Goal: Register for event/course

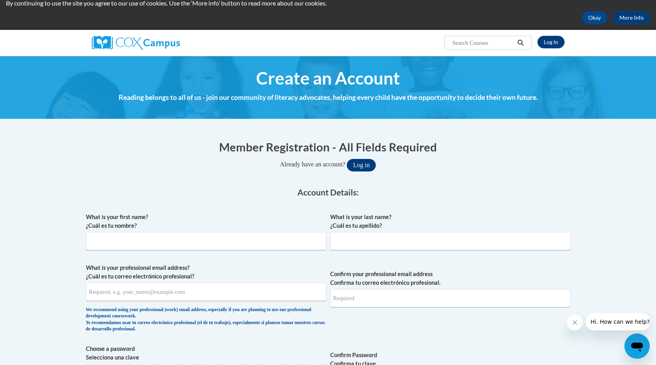
scroll to position [93, 0]
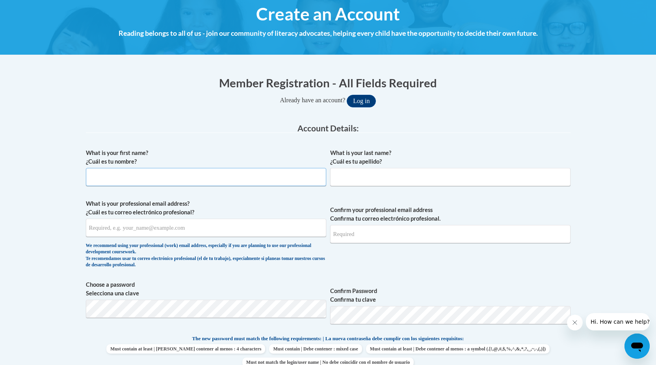
click at [266, 179] on input "What is your first name? ¿Cuál es tu nombre?" at bounding box center [206, 177] width 240 height 18
type input "r"
type input "ENIYAH"
type input "BOYD"
type input "eniyahb2021@gmail.com"
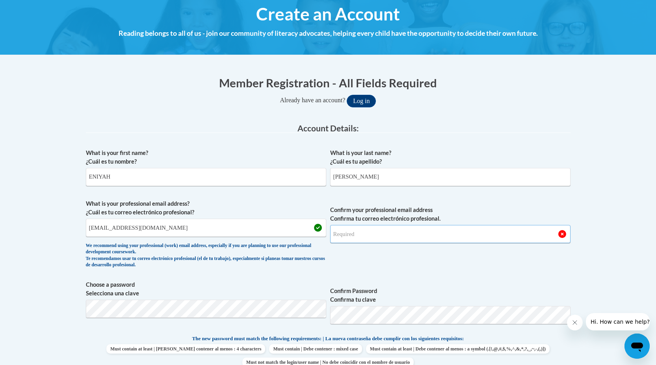
click at [370, 231] on input "Confirm your professional email address Confirma tu correo electrónico profesio…" at bounding box center [450, 234] width 240 height 18
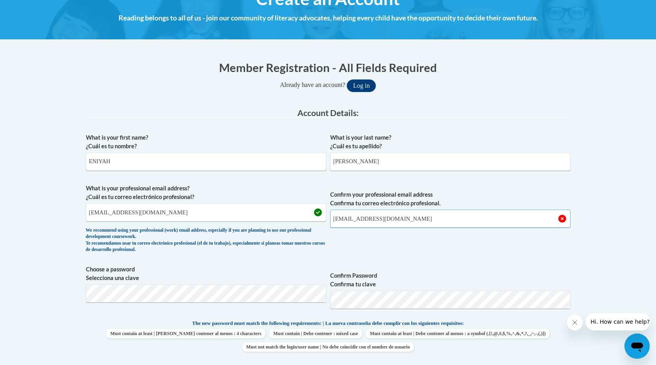
scroll to position [130, 0]
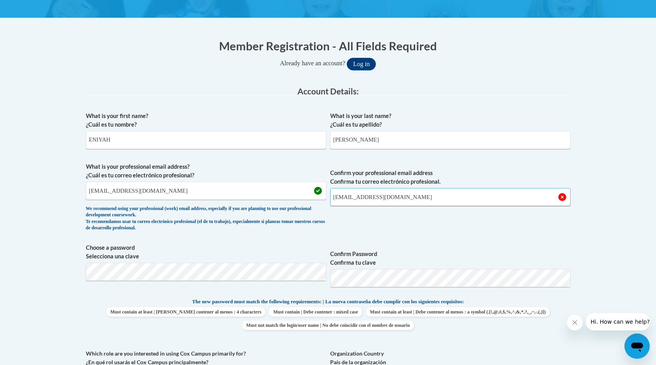
type input "eniyahb2021@gmail.com"
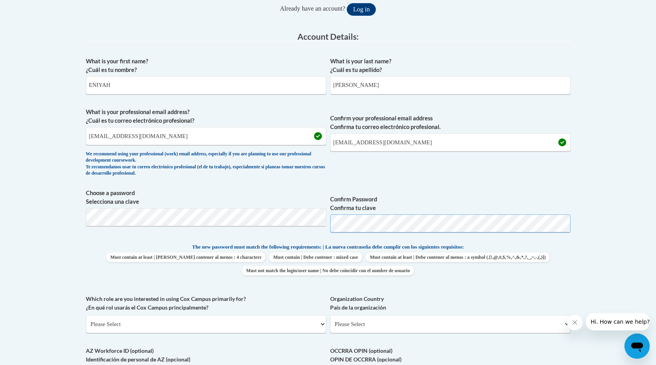
scroll to position [207, 0]
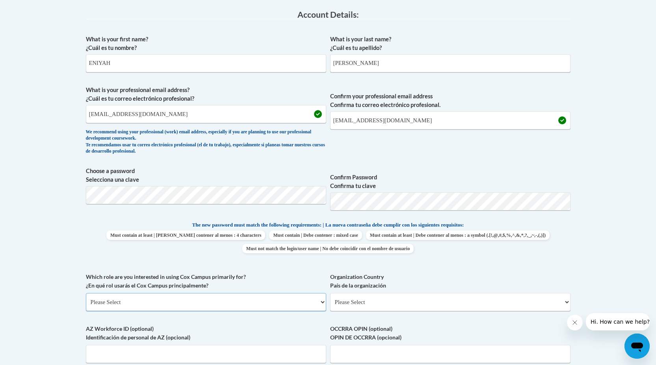
click at [228, 301] on select "Please Select College/University | Colegio/Universidad Community/Nonprofit Part…" at bounding box center [206, 302] width 240 height 18
click at [247, 277] on label "Which role are you interested in using Cox Campus primarily for? ¿En qué rol us…" at bounding box center [206, 281] width 240 height 17
click at [247, 293] on select "Please Select College/University | Colegio/Universidad Community/Nonprofit Part…" at bounding box center [206, 302] width 240 height 18
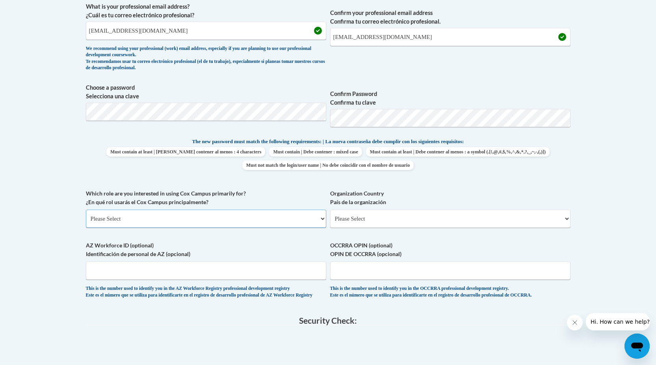
scroll to position [297, 0]
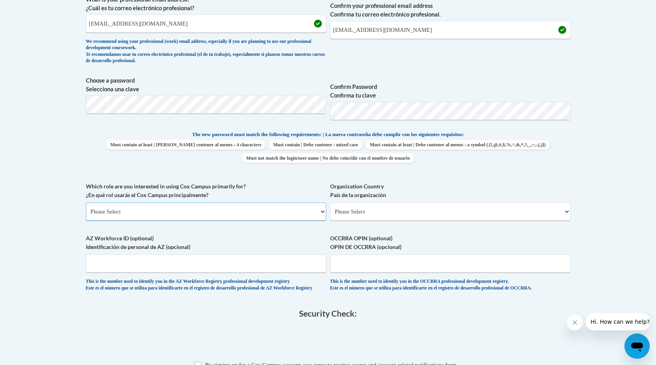
click at [169, 210] on select "Please Select College/University | Colegio/Universidad Community/Nonprofit Part…" at bounding box center [206, 212] width 240 height 18
select select "fbf2d438-af2f-41f8-98f1-81c410e29de3"
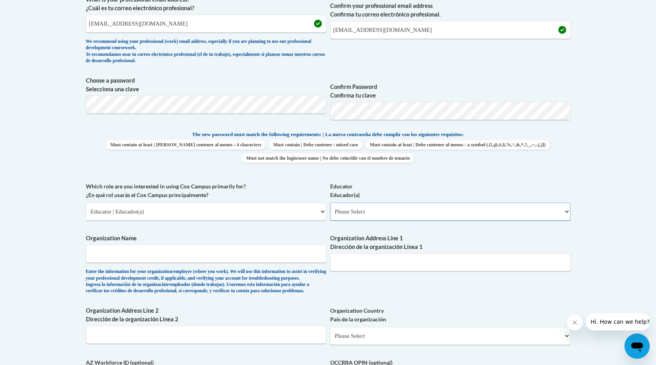
click at [356, 214] on select "Please Select Early Learning/Daycare Teacher/Family Home Care Provider | Maestr…" at bounding box center [450, 212] width 240 height 18
select select "5e2af403-4f2c-4e49-a02f-103e55d7b75b"
click at [227, 257] on input "Organization Name" at bounding box center [206, 254] width 240 height 18
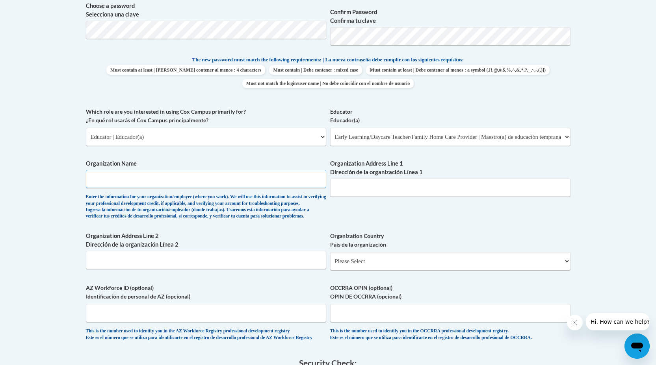
scroll to position [368, 0]
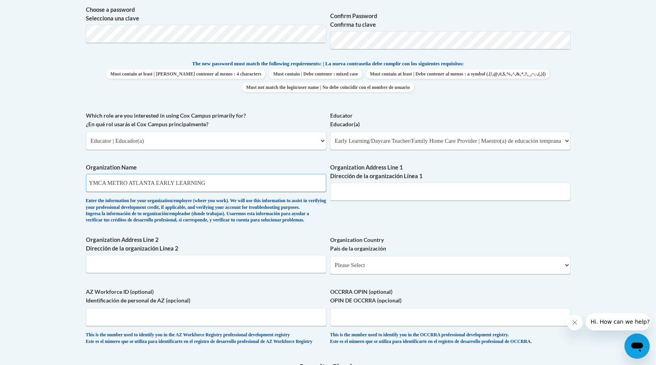
type input "YMCA METRO ATLANTA EARLY LEARNING"
click at [382, 189] on input "Organization Address Line 1 Dirección de la organización Línea 1" at bounding box center [450, 192] width 240 height 18
type input "8"
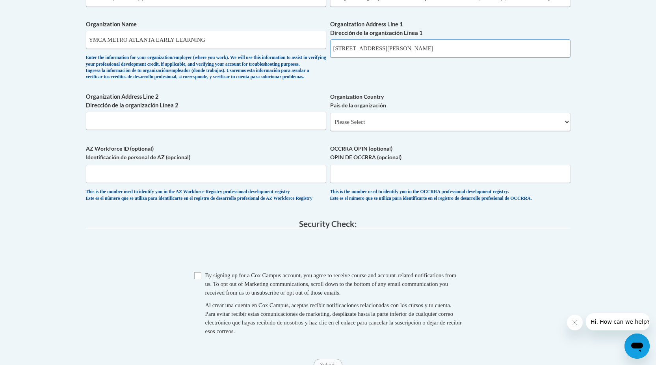
scroll to position [513, 0]
type input "921 FLORENCE STREET"
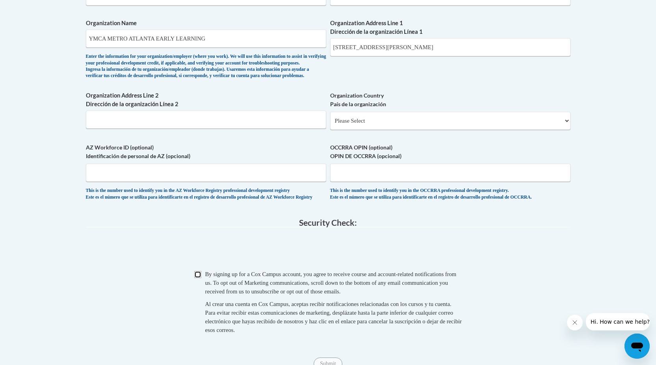
click at [200, 278] on input "Checkbox" at bounding box center [197, 274] width 7 height 7
checkbox input "true"
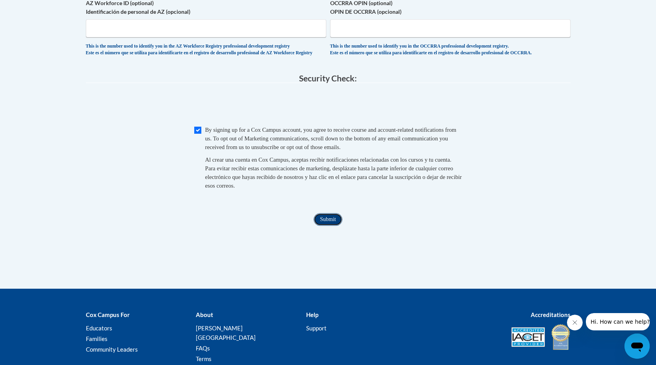
click at [321, 226] on input "Submit" at bounding box center [327, 219] width 28 height 13
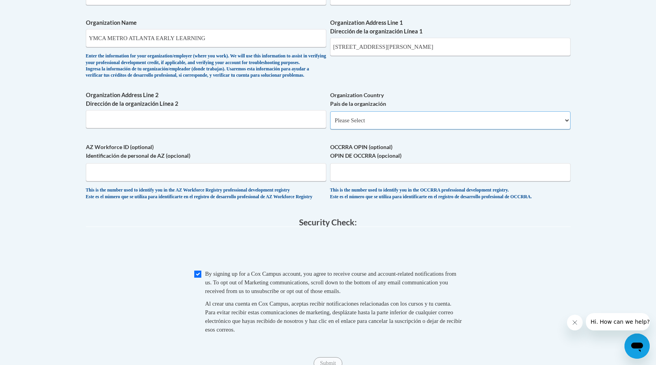
scroll to position [480, 0]
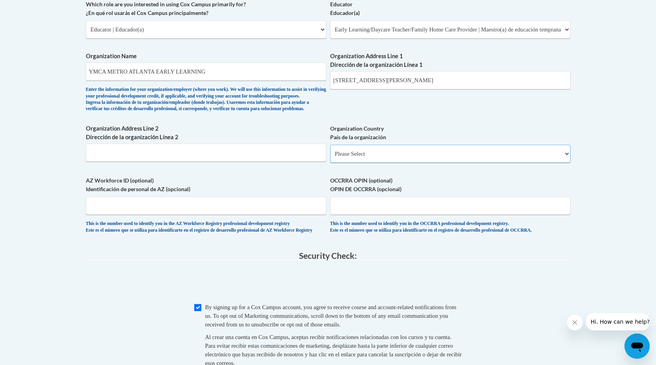
click at [386, 160] on select "Please Select United States | Estados Unidos Outside of the United States | Fue…" at bounding box center [450, 154] width 240 height 18
select select "ad49bcad-a171-4b2e-b99c-48b446064914"
select select
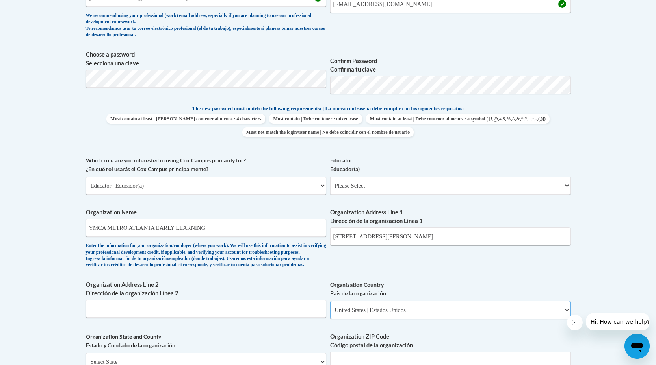
scroll to position [0, 0]
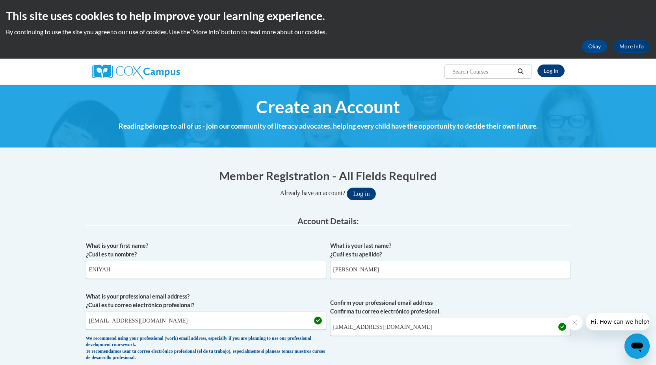
click at [509, 69] on input "Search..." at bounding box center [482, 71] width 63 height 9
type input "DATA DRIVEN INSTRUCTION"
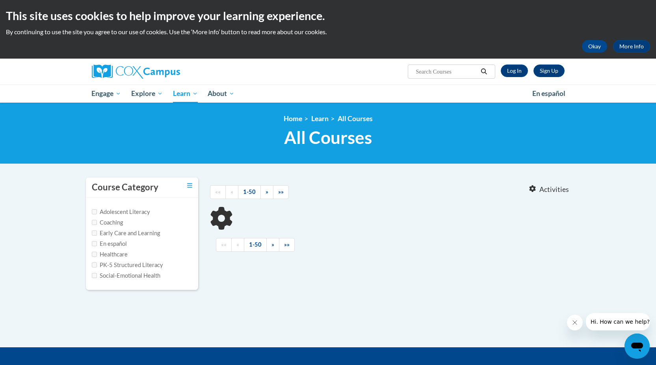
type input "DATA DRIVEN INSTRUCTION"
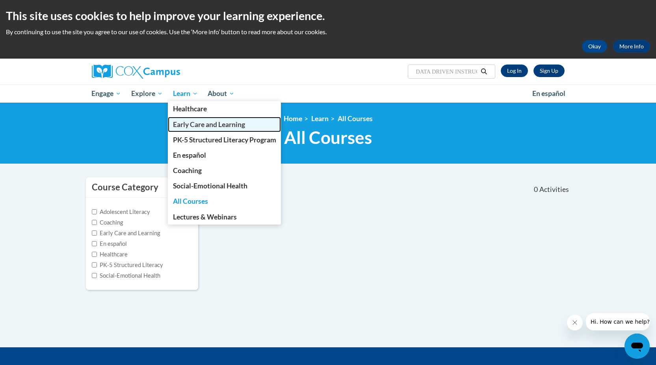
click at [183, 122] on span "Early Care and Learning" at bounding box center [209, 125] width 72 height 8
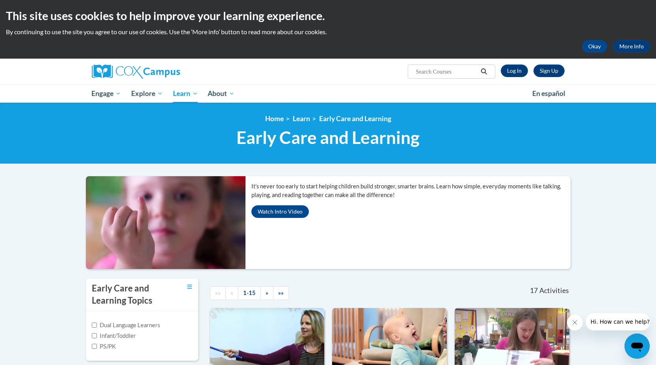
click at [459, 71] on input "Search..." at bounding box center [446, 71] width 63 height 9
type input "Data Driven Instruction"
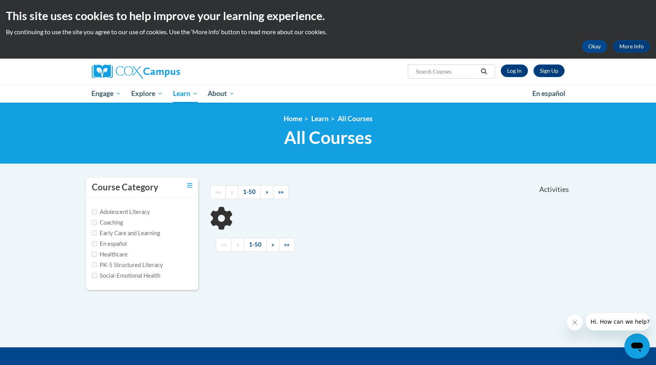
type input "Data Driven Instruction"
